Goal: Task Accomplishment & Management: Complete application form

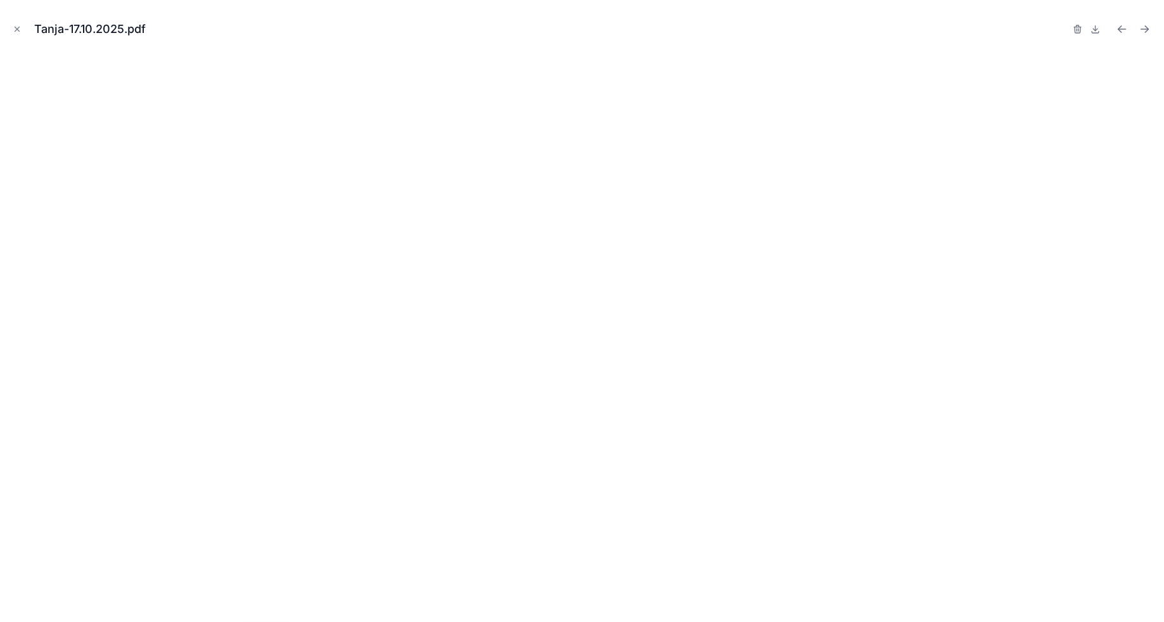
scroll to position [621, 0]
click at [11, 38] on div "Tanja-17.10.2025.pdf" at bounding box center [582, 29] width 1144 height 38
click at [24, 24] on div "Tanja-17.10.2025.pdf" at bounding box center [582, 29] width 1144 height 38
click at [16, 28] on icon "Close modal" at bounding box center [17, 29] width 4 height 4
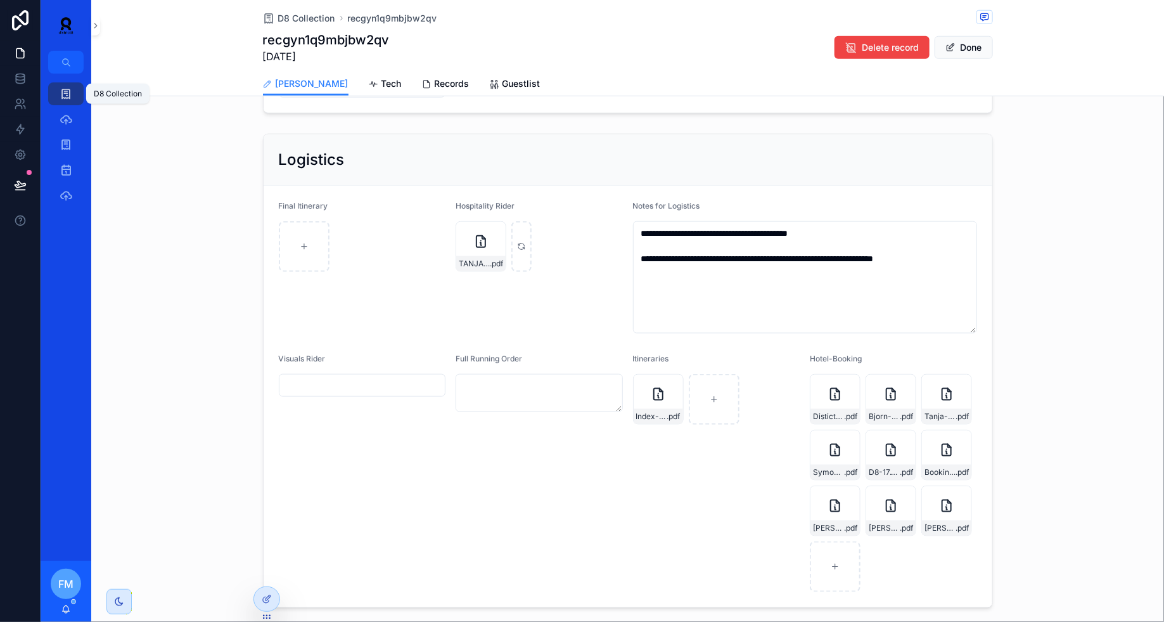
click at [68, 93] on icon "scrollable content" at bounding box center [66, 93] width 13 height 13
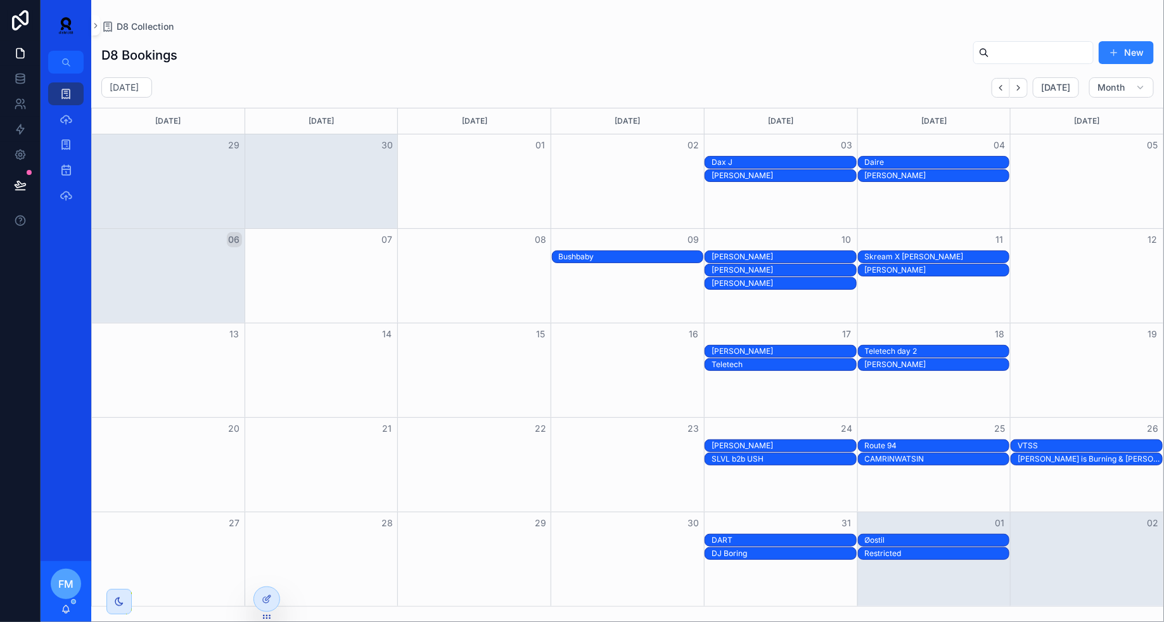
click at [768, 537] on div "DART" at bounding box center [784, 540] width 144 height 10
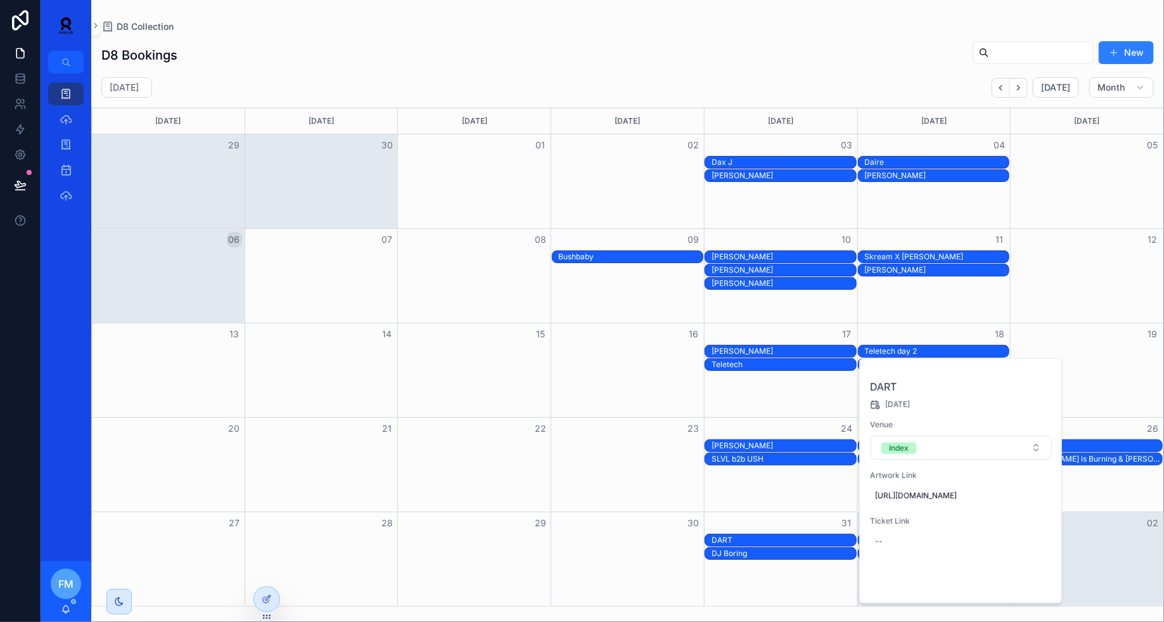
click at [1016, 587] on span "Open" at bounding box center [1018, 581] width 23 height 11
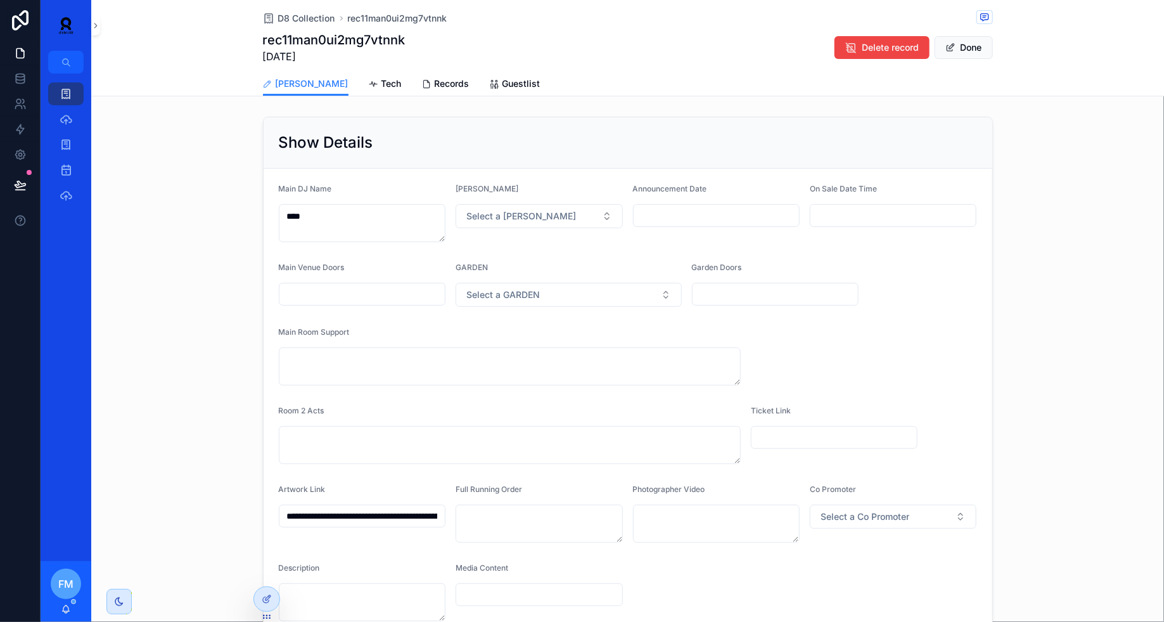
scroll to position [364, 0]
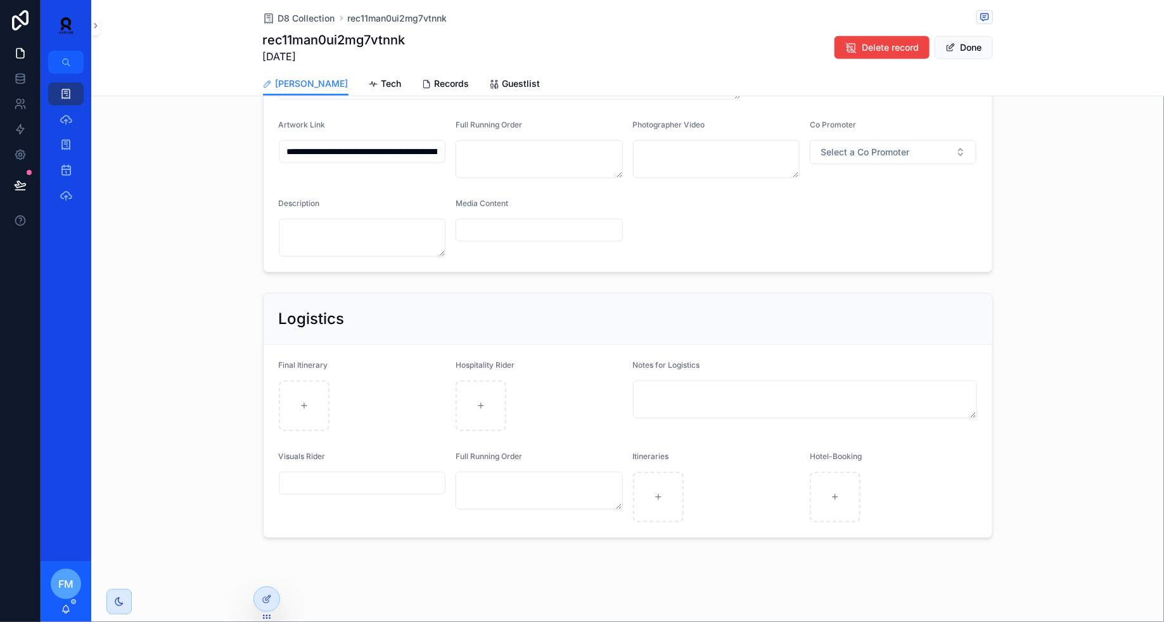
click at [382, 81] on span "Tech" at bounding box center [392, 83] width 20 height 13
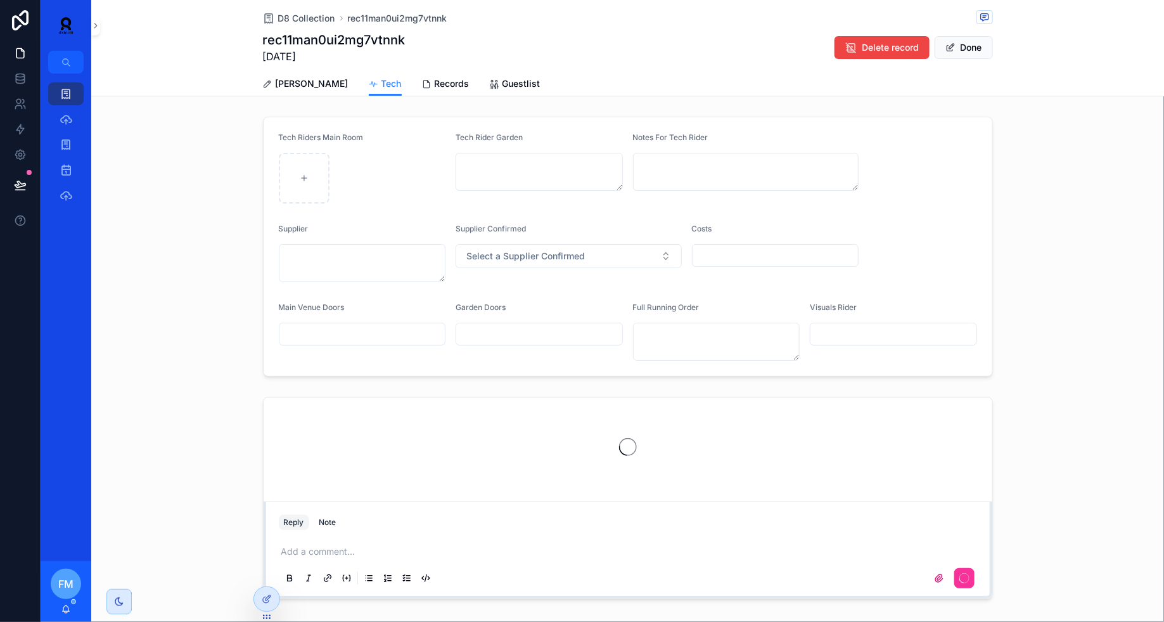
click at [961, 47] on button "Done" at bounding box center [964, 47] width 58 height 23
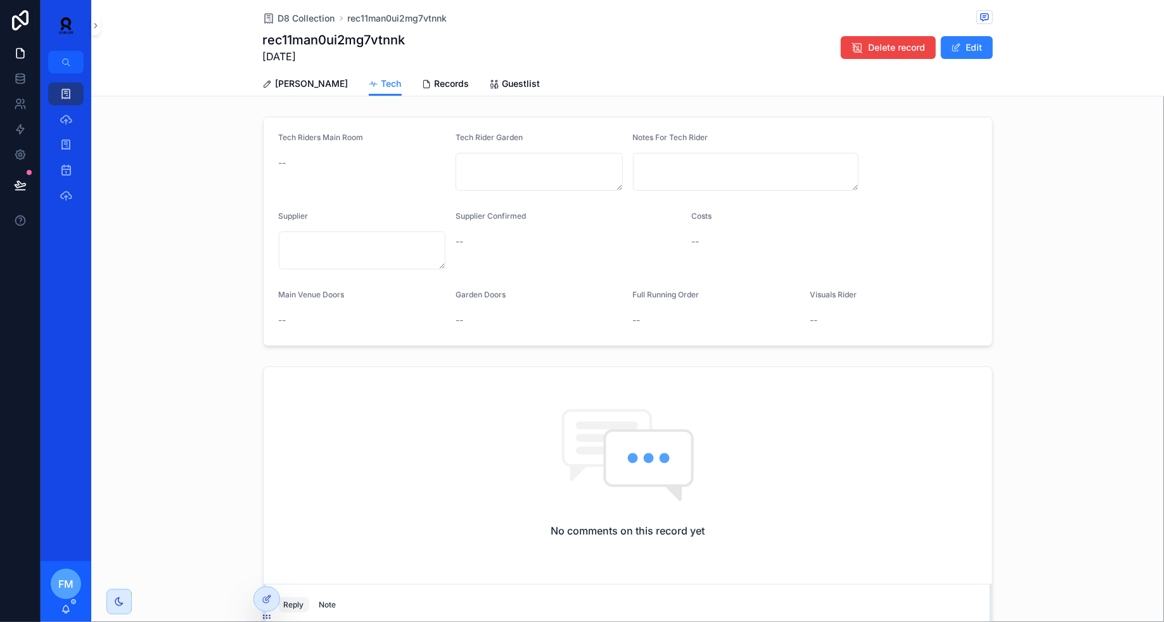
click at [961, 47] on span "scrollable content" at bounding box center [956, 47] width 10 height 10
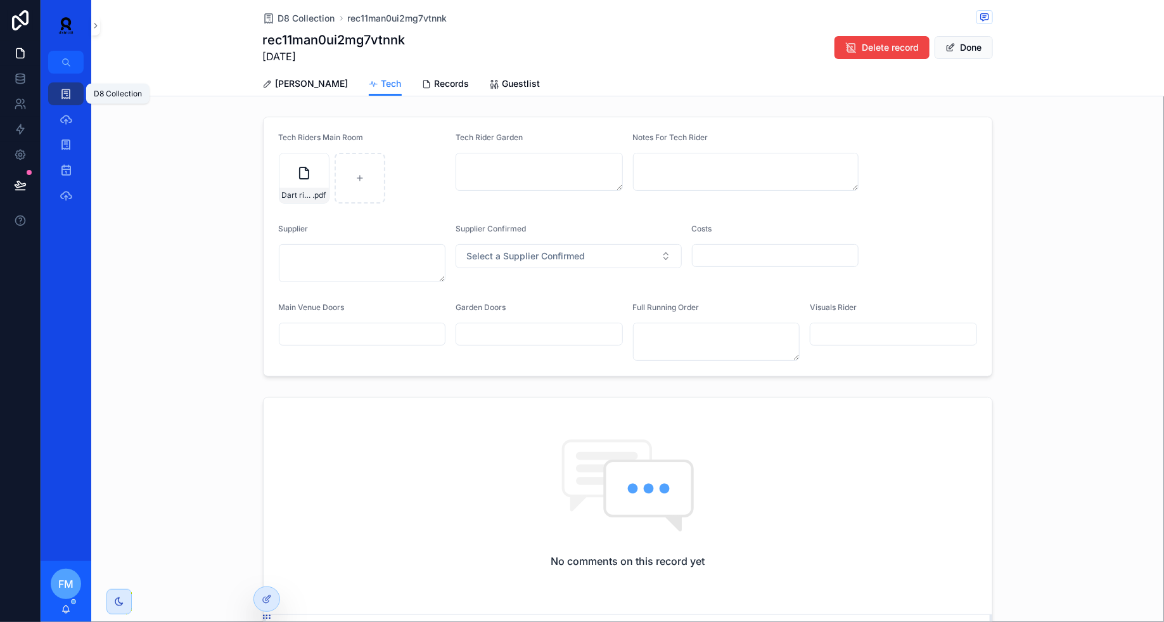
click at [78, 101] on link "D8 Collection" at bounding box center [65, 93] width 35 height 23
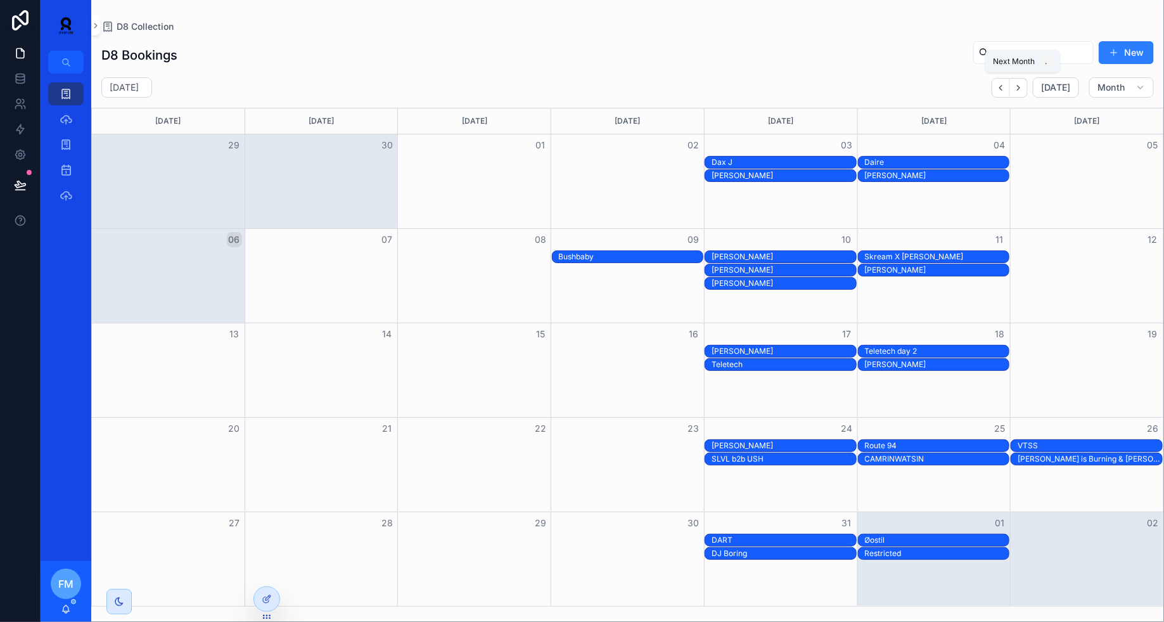
click at [1022, 84] on icon "Next" at bounding box center [1019, 88] width 10 height 10
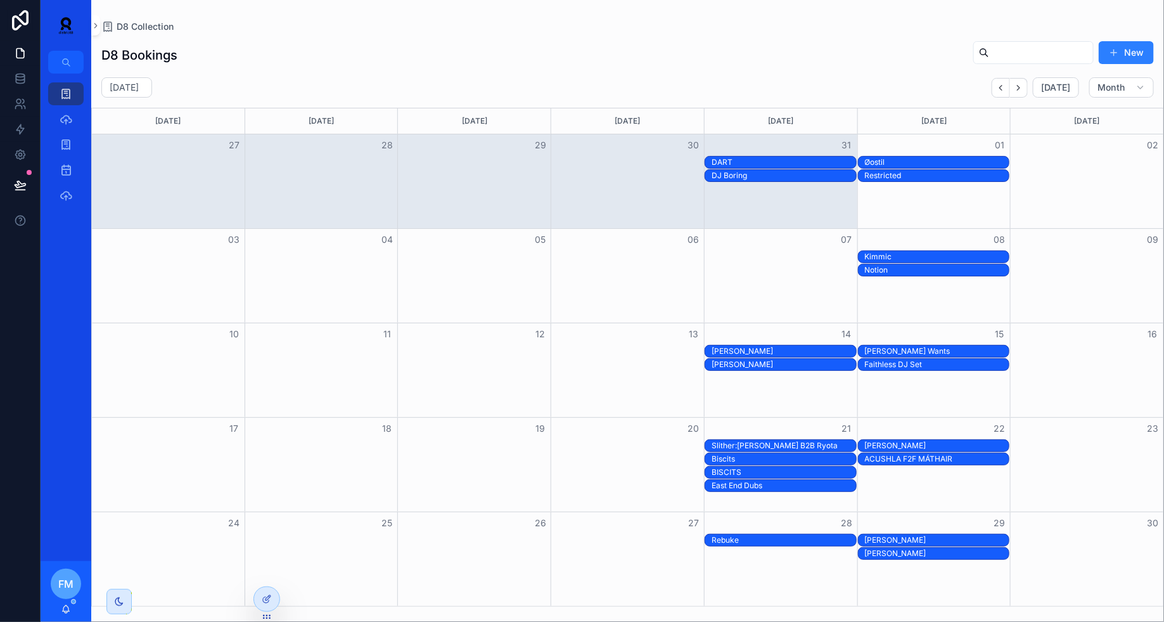
click at [1022, 84] on icon "Next" at bounding box center [1019, 88] width 10 height 10
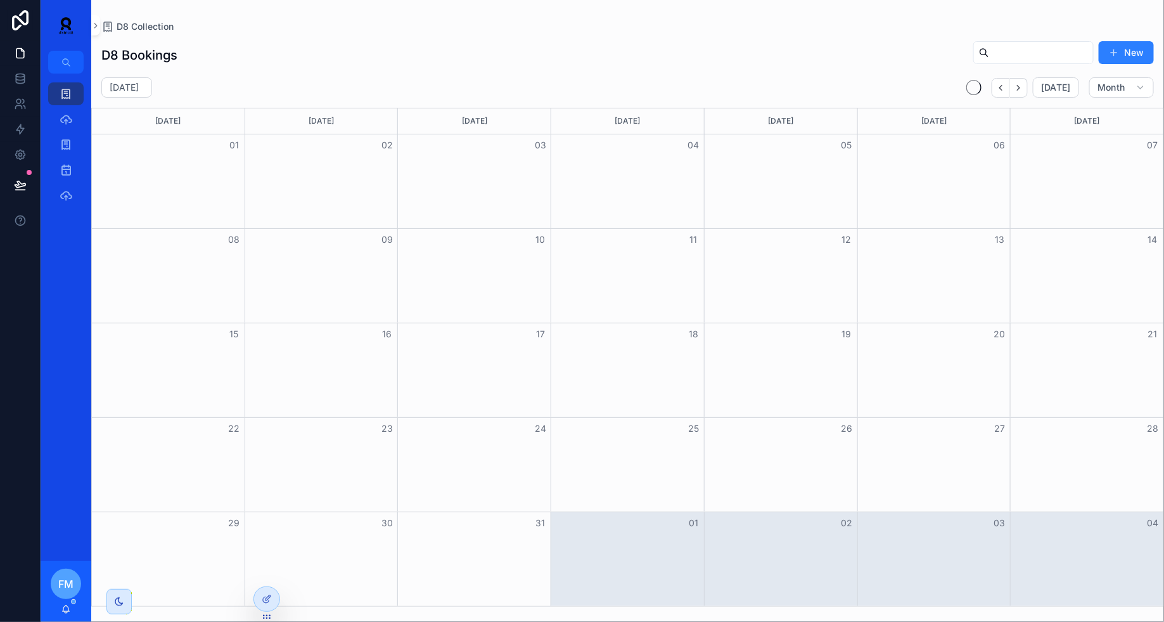
click at [1022, 84] on icon "Next" at bounding box center [1019, 88] width 10 height 10
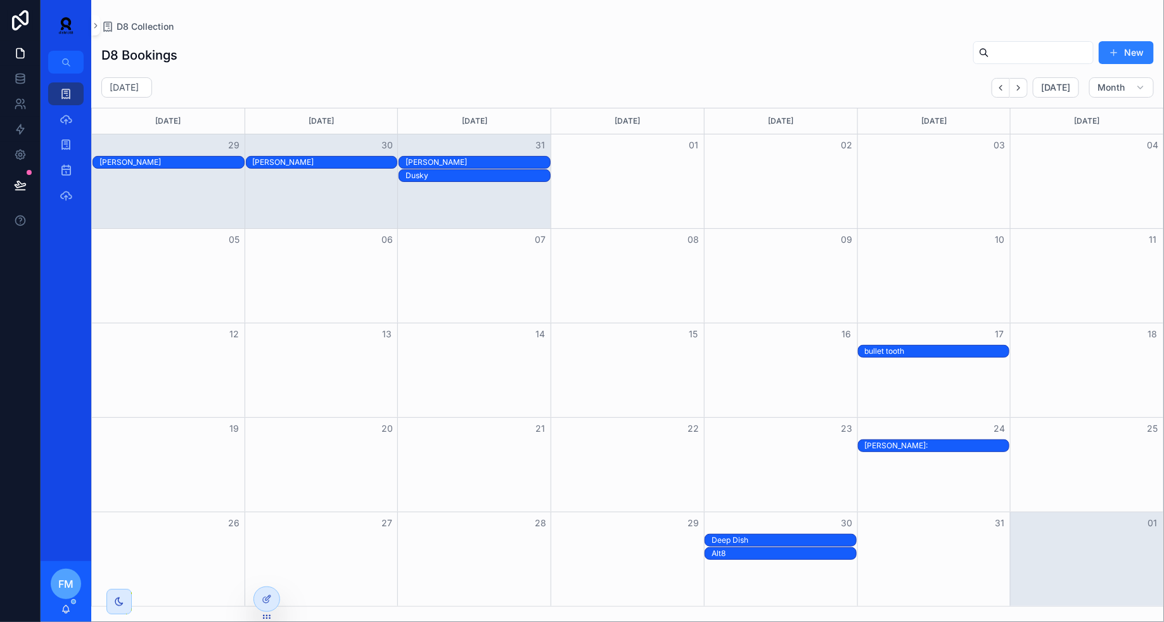
click at [1119, 54] on span "scrollable content" at bounding box center [1114, 53] width 10 height 10
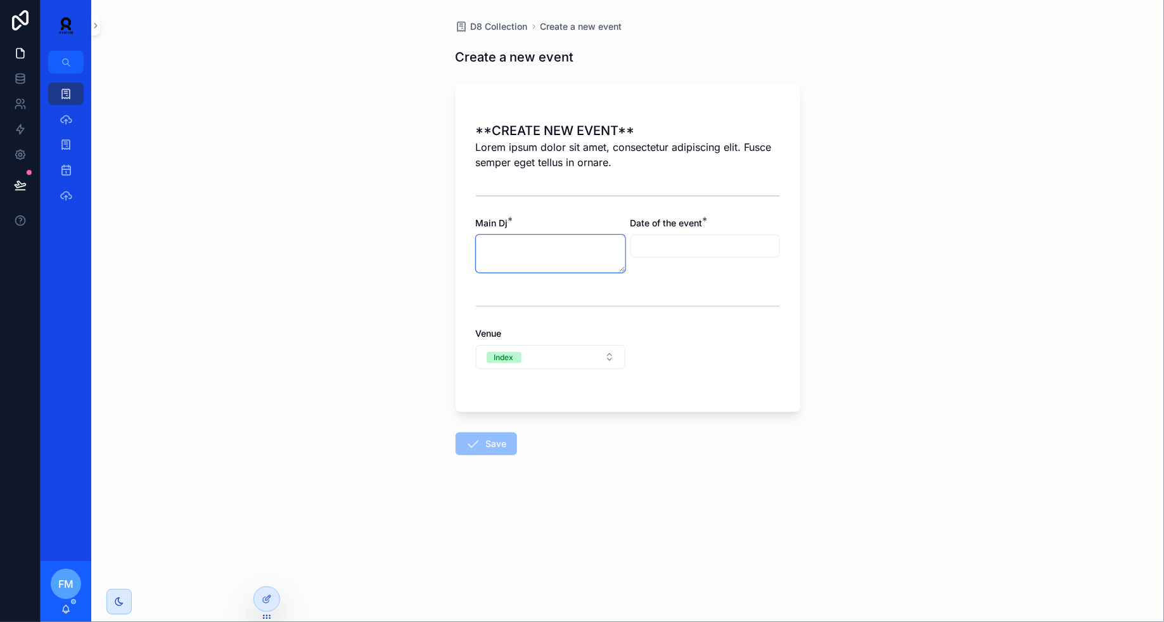
click at [527, 260] on textarea "scrollable content" at bounding box center [551, 253] width 150 height 38
paste textarea "**********"
type textarea "**********"
click at [554, 351] on button "Index" at bounding box center [551, 357] width 150 height 24
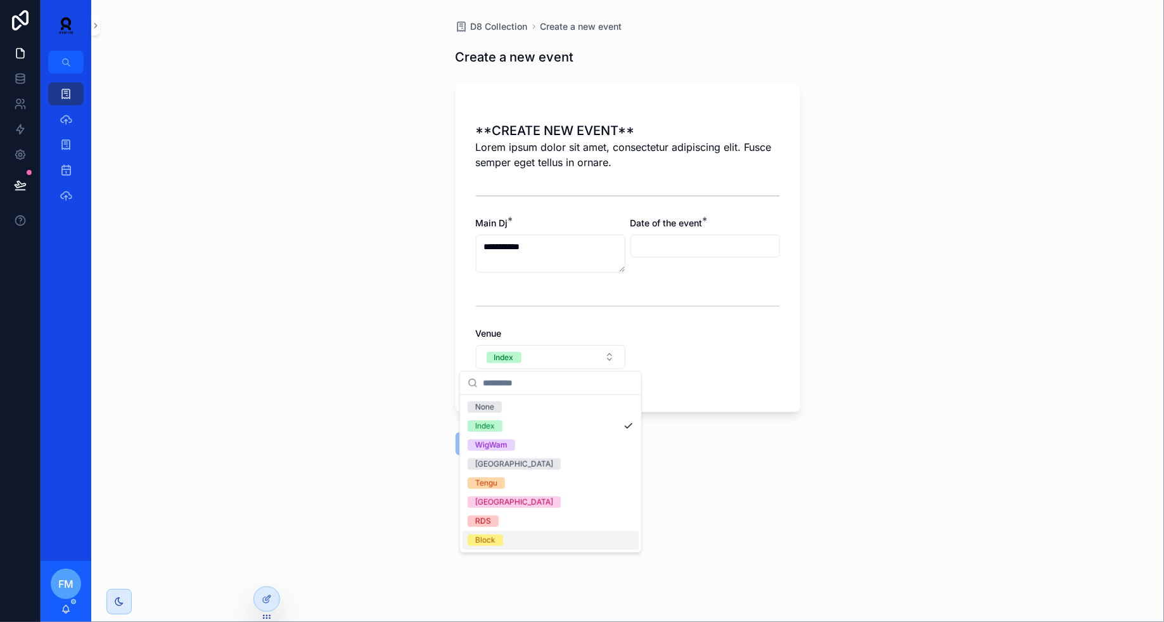
click at [524, 542] on div "Block" at bounding box center [551, 539] width 176 height 19
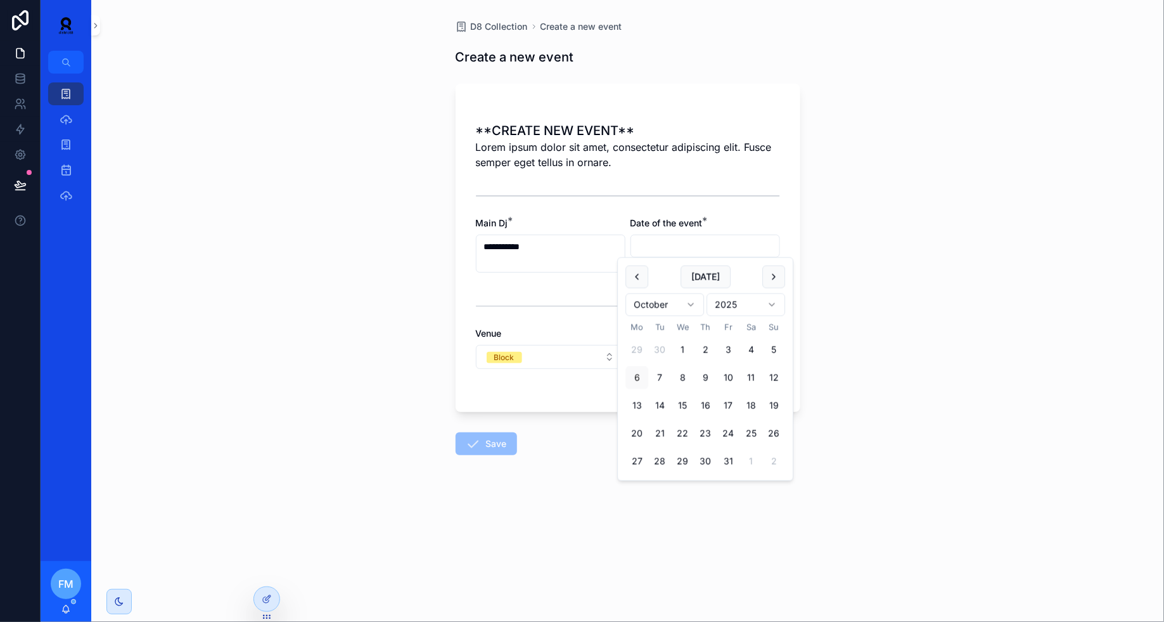
click at [691, 248] on input "scrollable content" at bounding box center [705, 246] width 148 height 18
click at [669, 314] on html "**********" at bounding box center [582, 311] width 1164 height 622
click at [725, 311] on html "**********" at bounding box center [582, 311] width 1164 height 622
click at [749, 465] on button "31" at bounding box center [751, 461] width 23 height 23
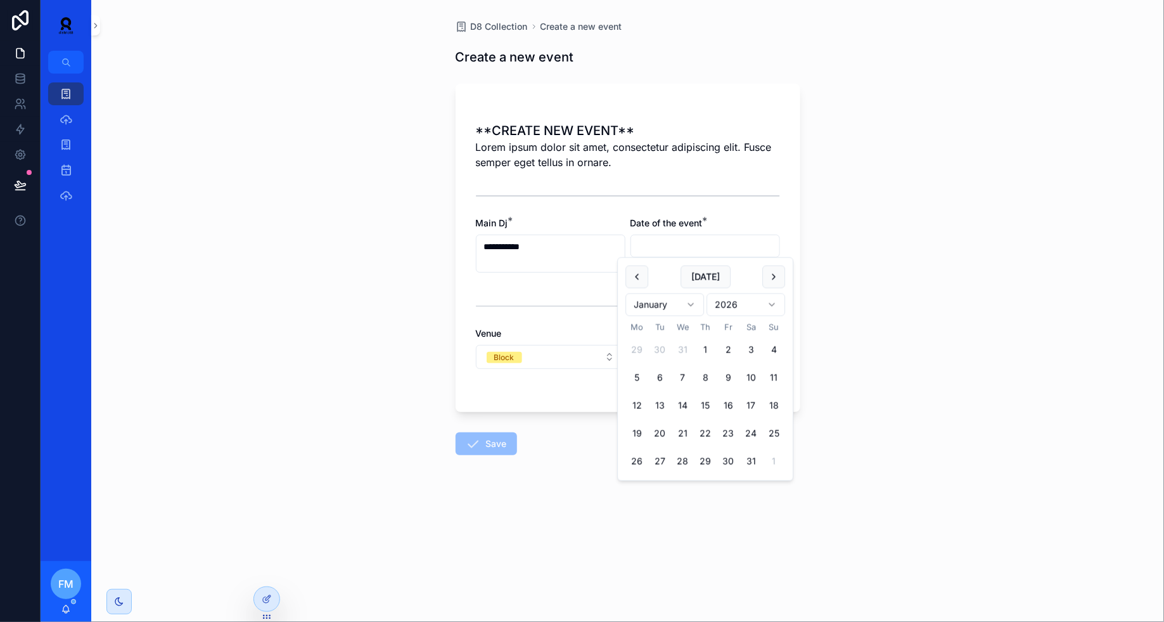
type input "**********"
click at [491, 448] on button "Save" at bounding box center [486, 443] width 61 height 23
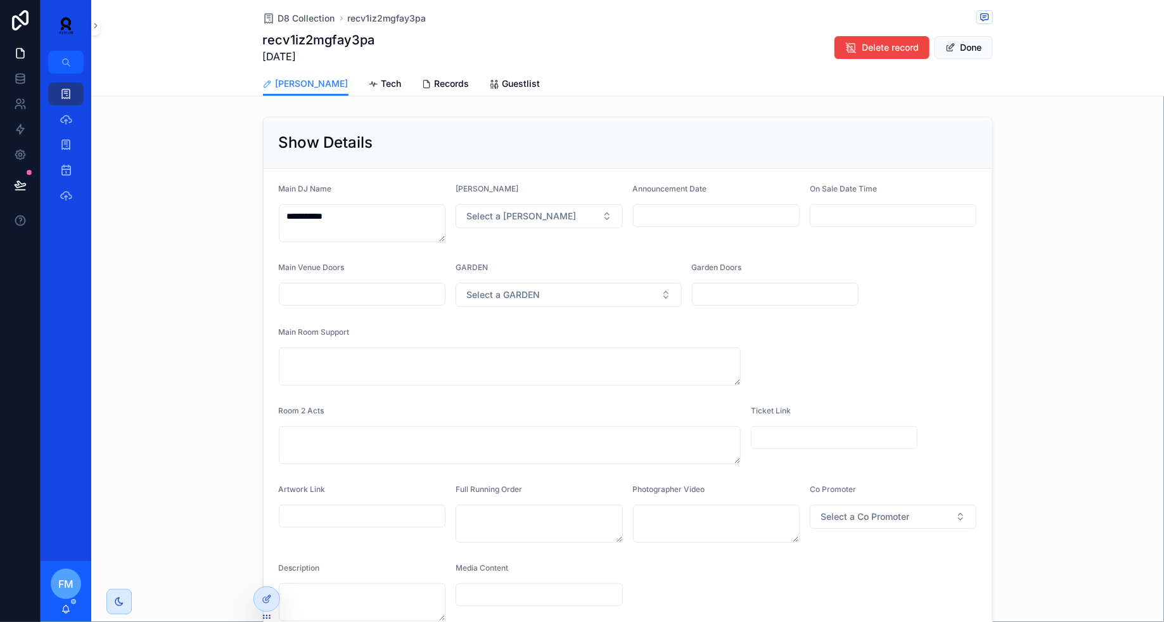
click at [435, 82] on span "Records" at bounding box center [452, 83] width 35 height 13
